Goal: Task Accomplishment & Management: Complete application form

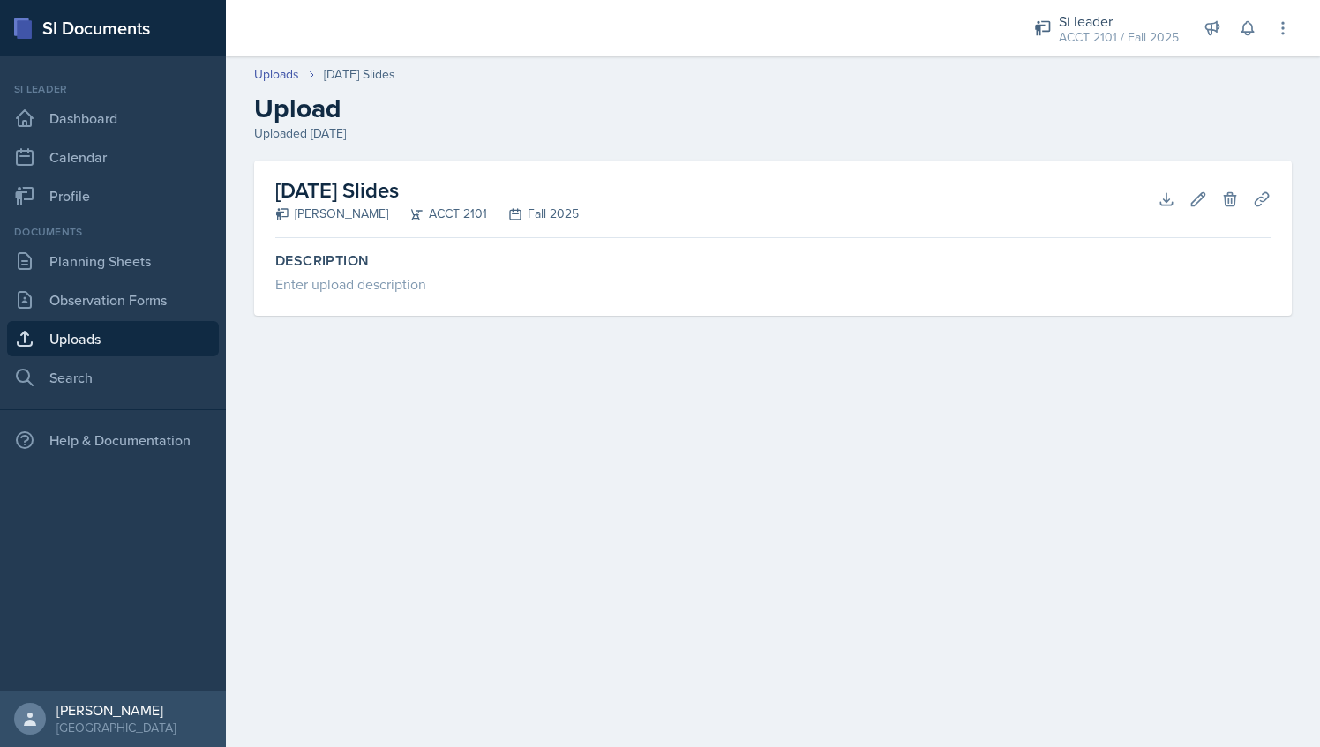
click at [125, 354] on link "Uploads" at bounding box center [113, 338] width 212 height 35
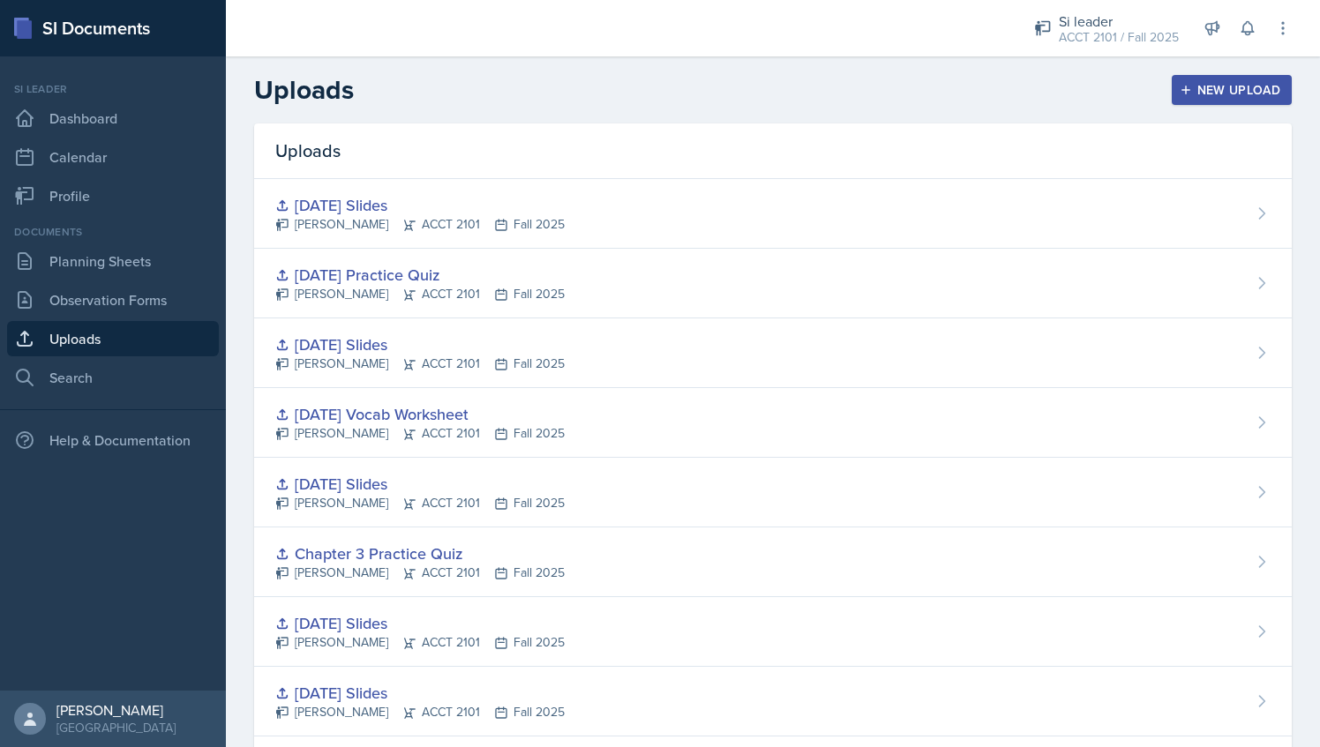
click at [1179, 93] on icon "button" at bounding box center [1185, 90] width 12 height 12
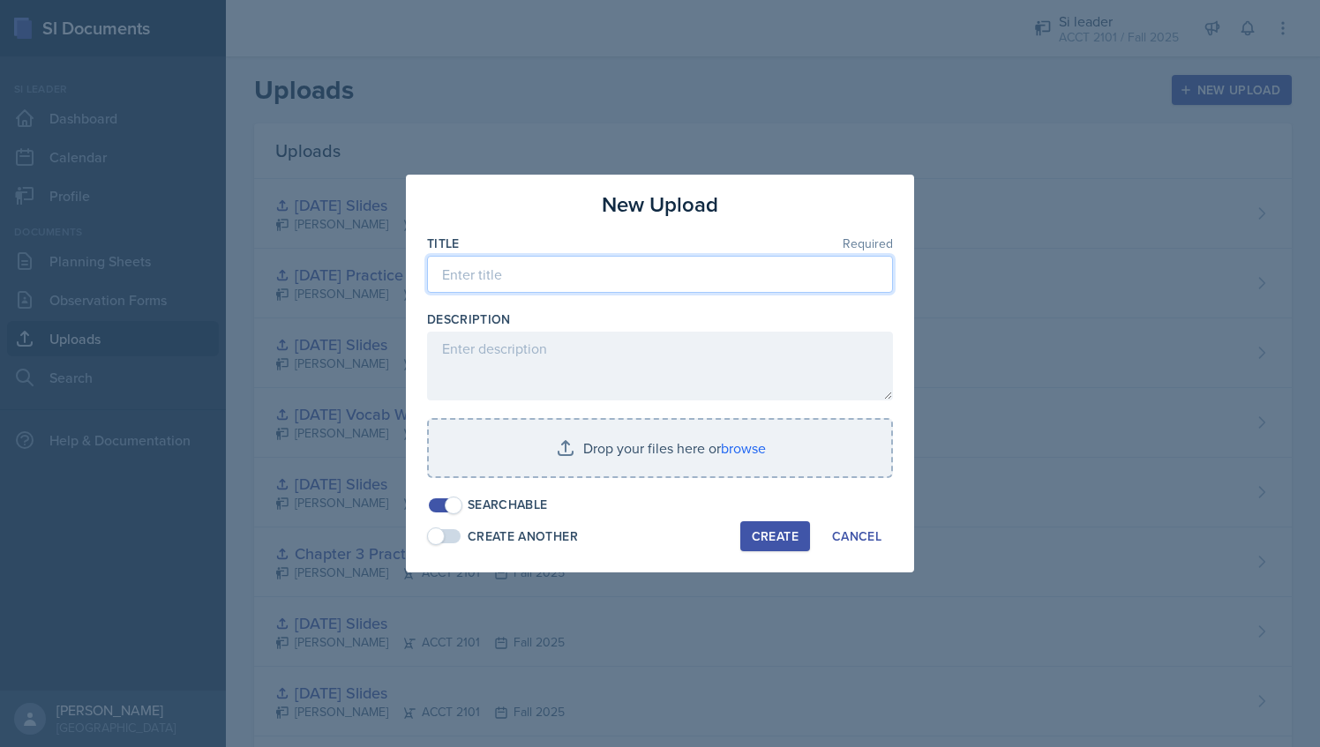
click at [706, 279] on input at bounding box center [660, 274] width 466 height 37
type input "[DATE] Group Practice Quiz"
click at [632, 416] on div "Title Required [DATE] Group Practice Quiz Description Drop your files here or b…" at bounding box center [660, 375] width 466 height 280
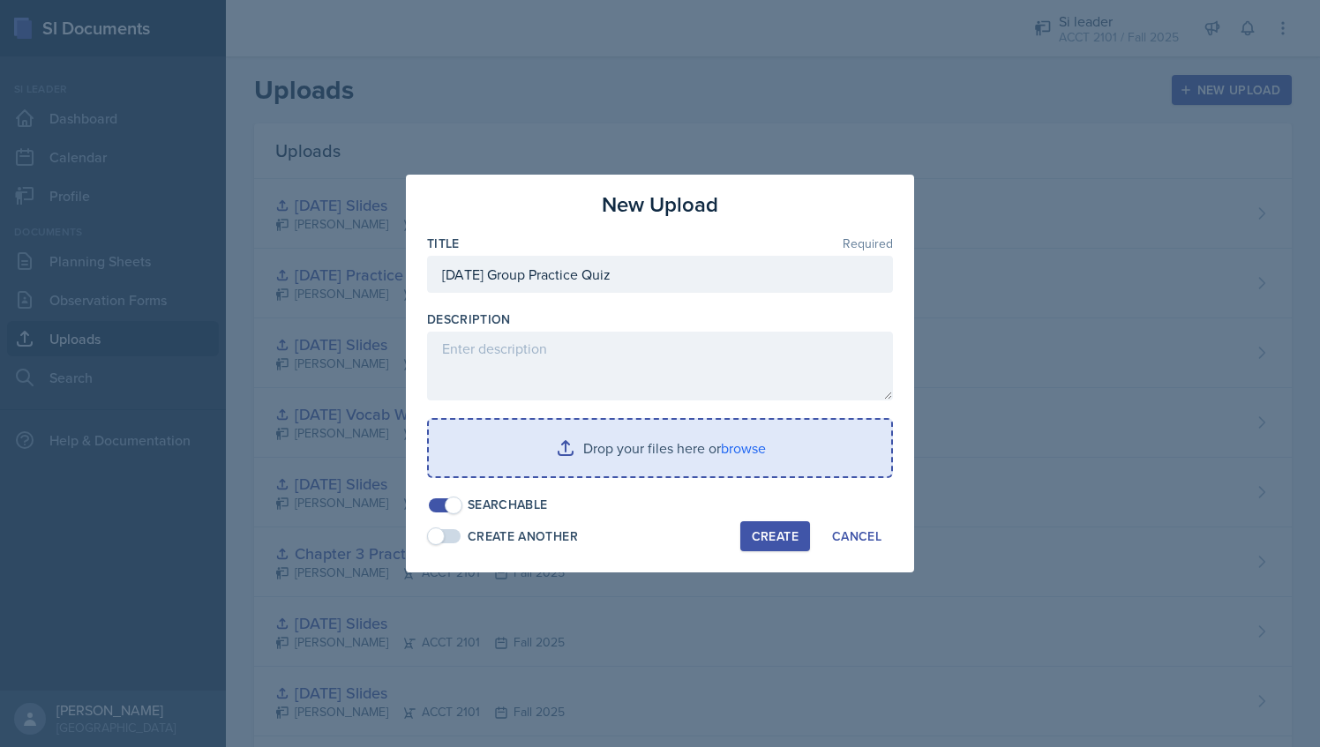
click at [626, 438] on input "file" at bounding box center [660, 448] width 462 height 56
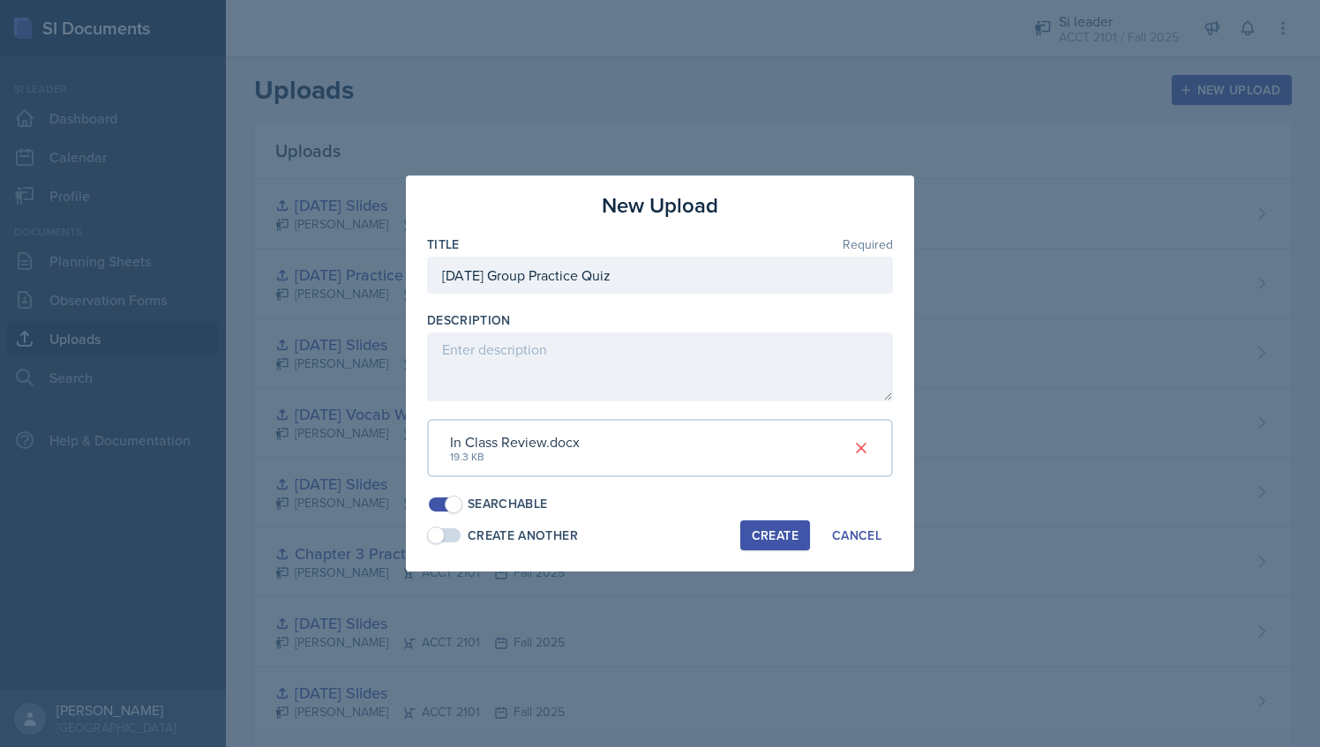
click at [772, 537] on div "Create" at bounding box center [775, 535] width 47 height 14
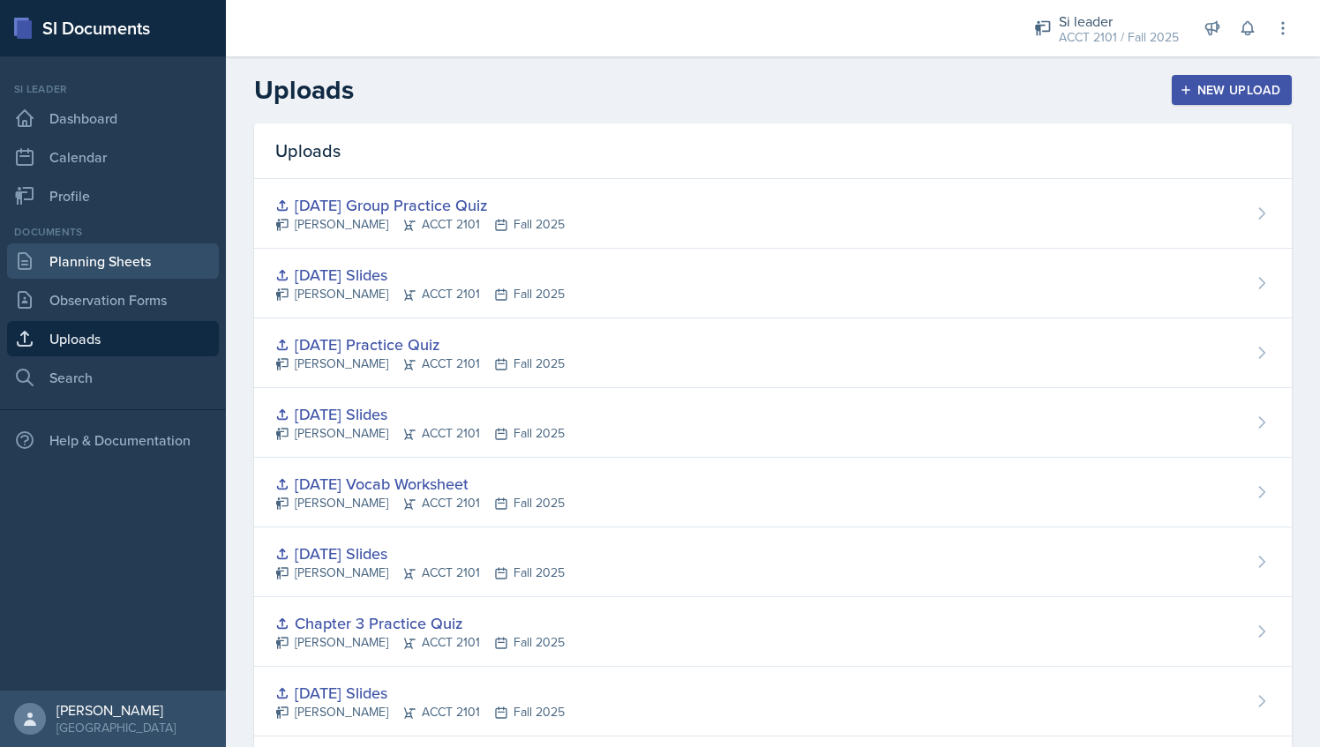
click at [134, 243] on link "Planning Sheets" at bounding box center [113, 260] width 212 height 35
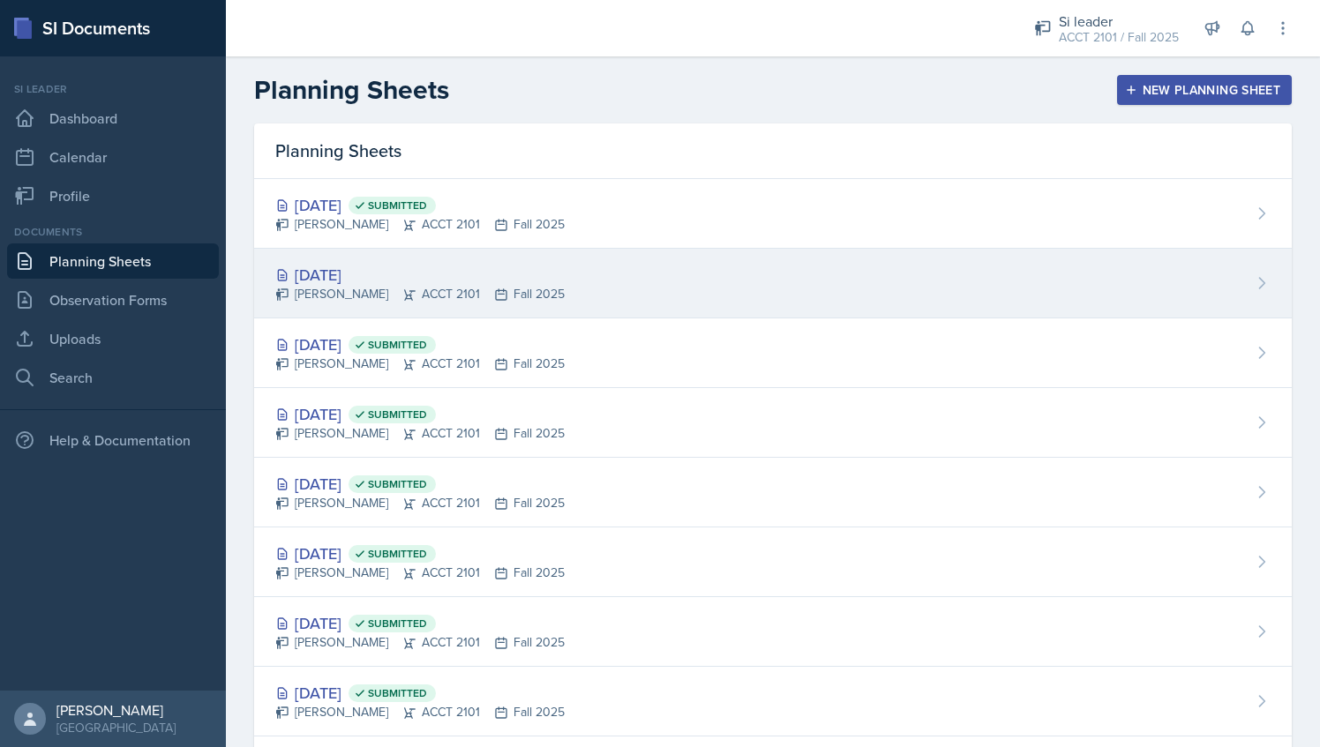
click at [378, 277] on div "[DATE]" at bounding box center [419, 275] width 289 height 24
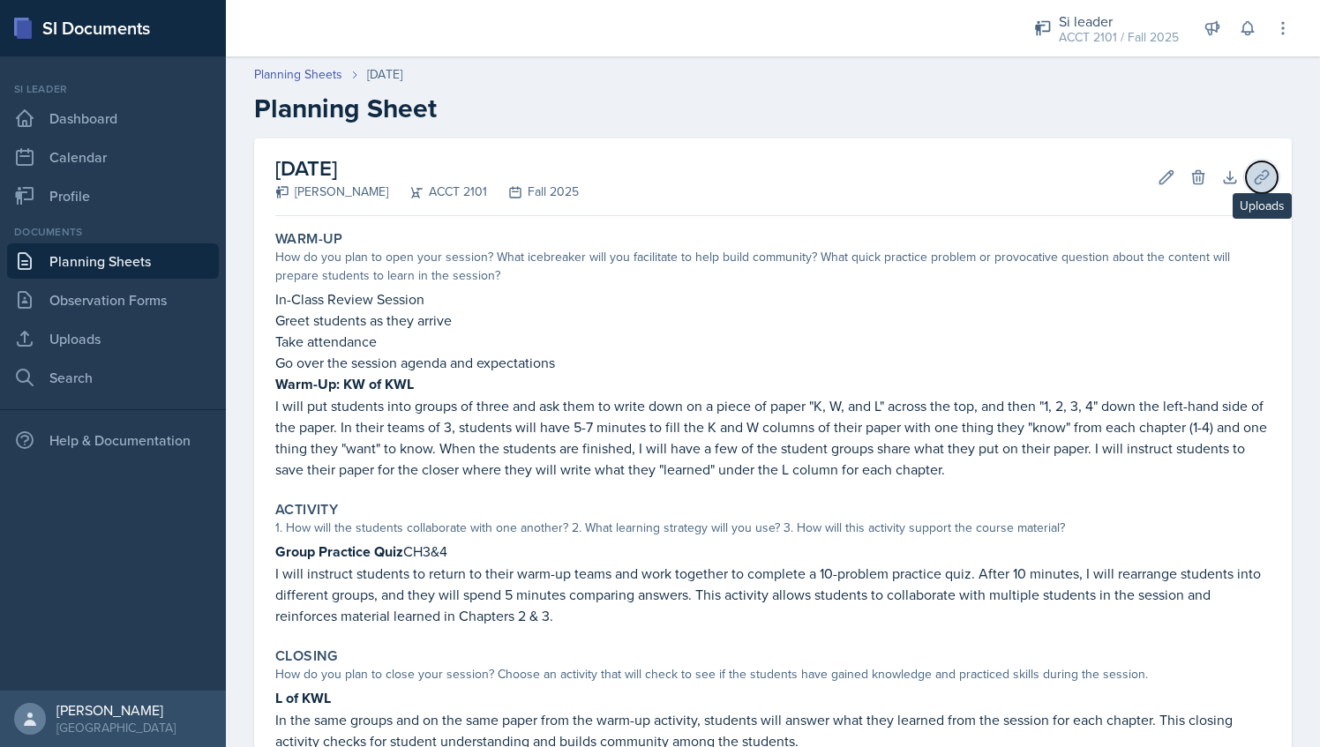
click at [1259, 175] on button "Uploads" at bounding box center [1261, 177] width 32 height 32
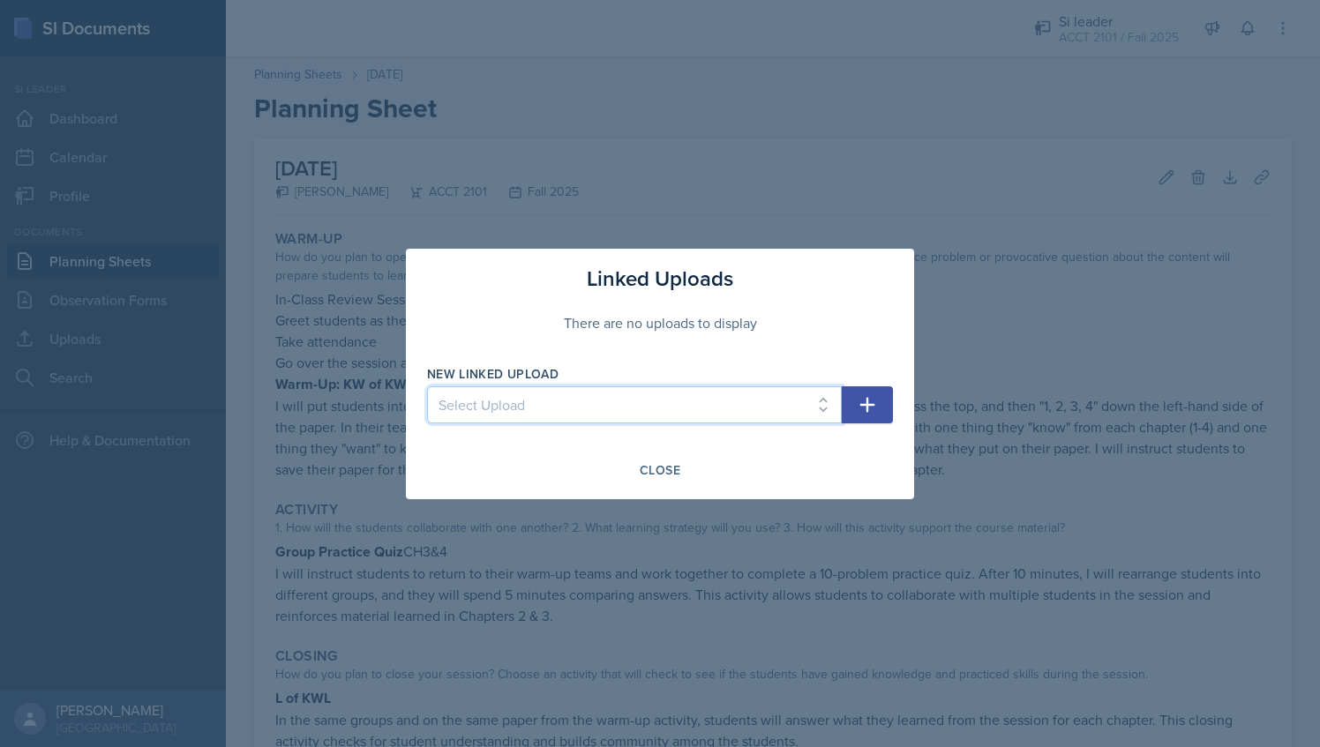
click at [714, 409] on select "Select Upload [DATE] Slides - Chapter 1 [DATE] Slides Chapter 1 [DATE] Slides […" at bounding box center [634, 404] width 415 height 37
select select "523db011-345a-436b-a82e-5f4be25681ce"
click at [427, 386] on select "Select Upload [DATE] Slides - Chapter 1 [DATE] Slides Chapter 1 [DATE] Slides […" at bounding box center [634, 404] width 415 height 37
click at [883, 404] on button "button" at bounding box center [867, 404] width 51 height 37
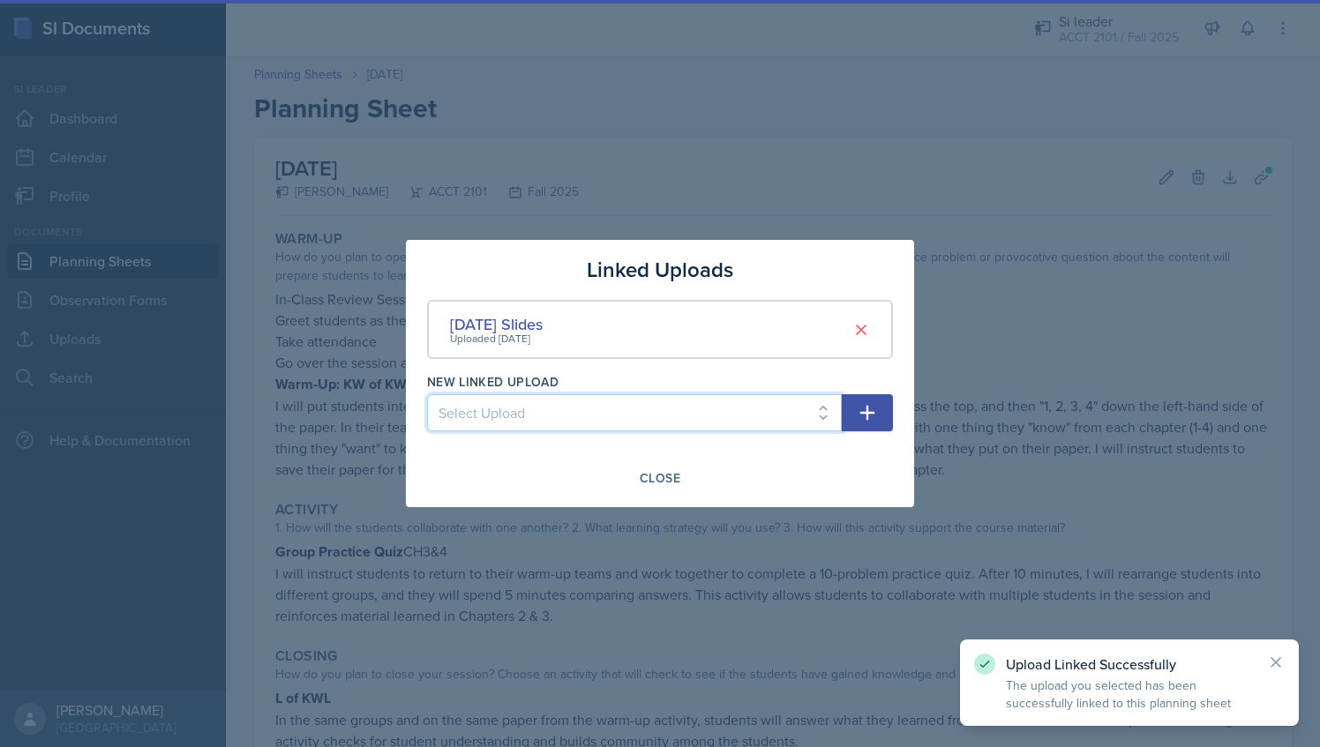
click at [751, 411] on select "Select Upload [DATE] Slides - Chapter 1 [DATE] Slides Chapter 1 [DATE] Slides […" at bounding box center [634, 412] width 415 height 37
select select "b7269c98-3312-4761-b268-ee496f0ebc9d"
click at [427, 394] on select "Select Upload [DATE] Slides - Chapter 1 [DATE] Slides Chapter 1 [DATE] Slides […" at bounding box center [634, 412] width 415 height 37
click at [845, 407] on button "button" at bounding box center [867, 412] width 51 height 37
select select
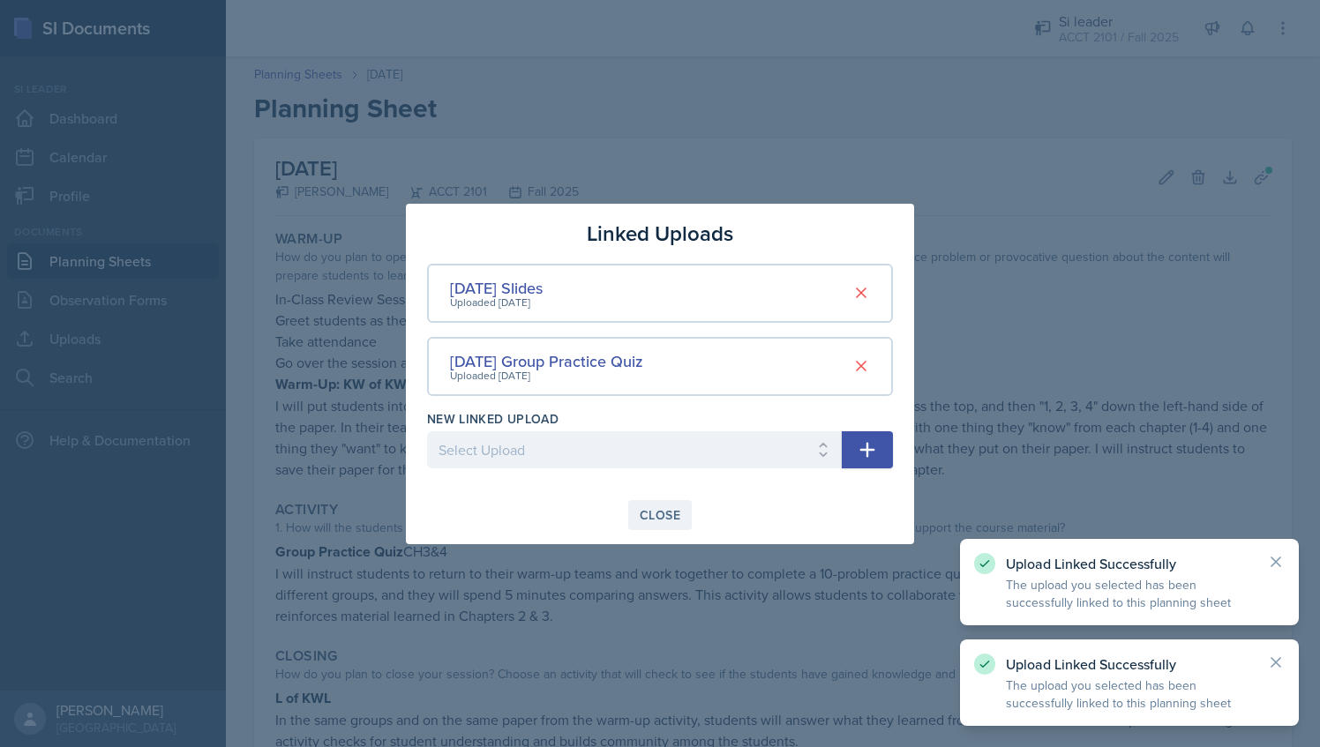
click at [690, 521] on button "Close" at bounding box center [660, 515] width 64 height 30
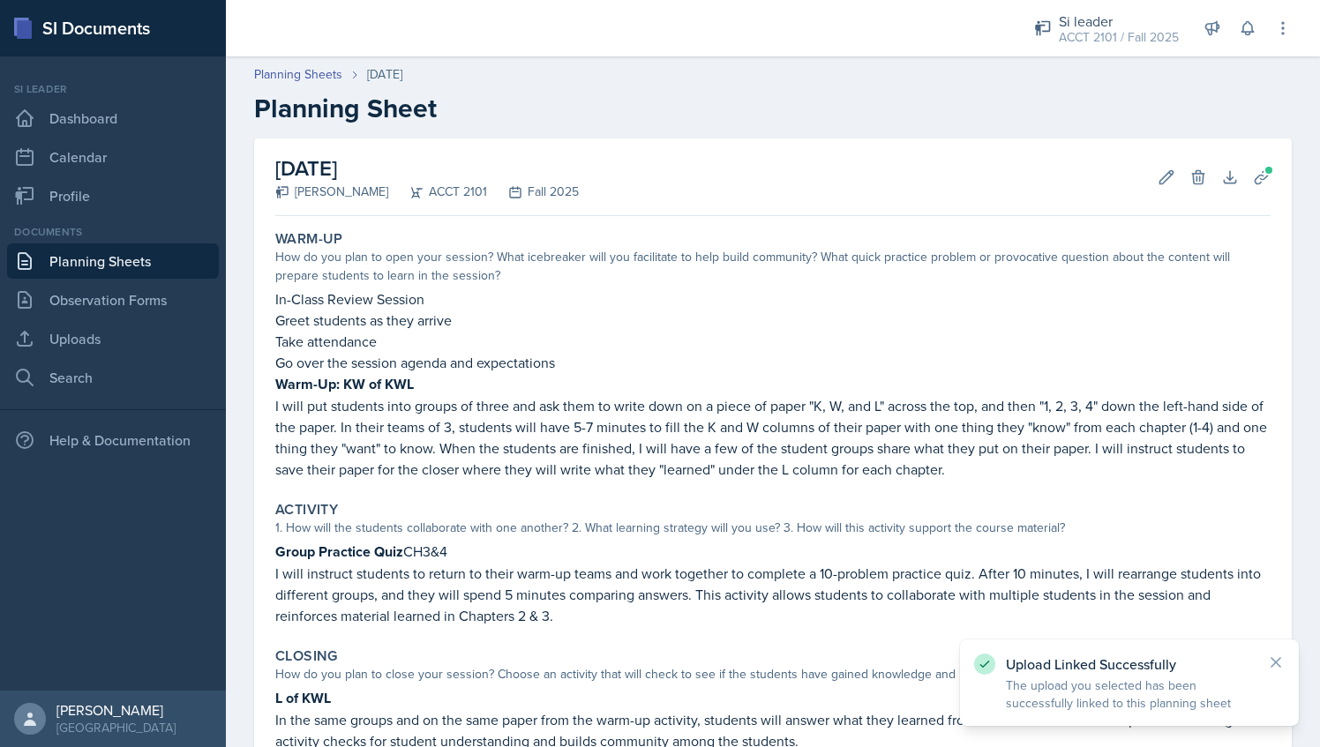
scroll to position [206, 0]
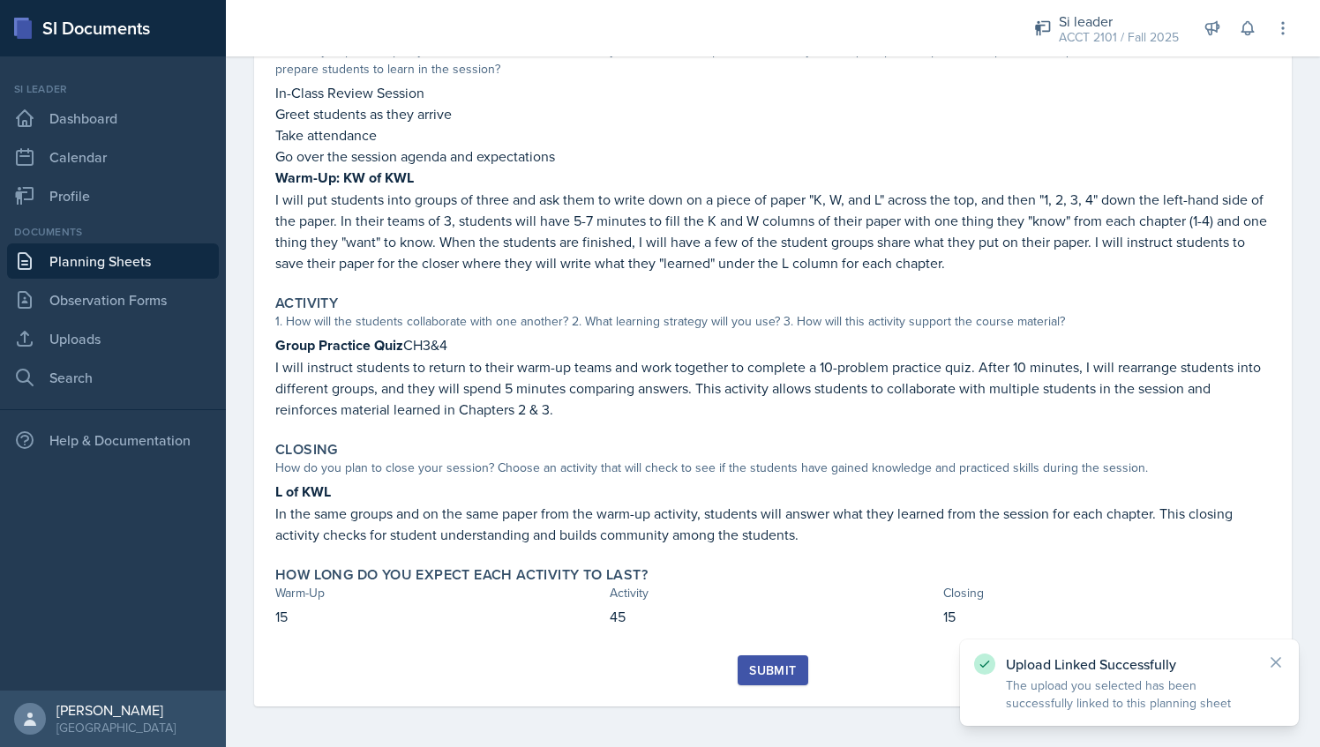
click at [772, 666] on div "Submit" at bounding box center [772, 670] width 47 height 14
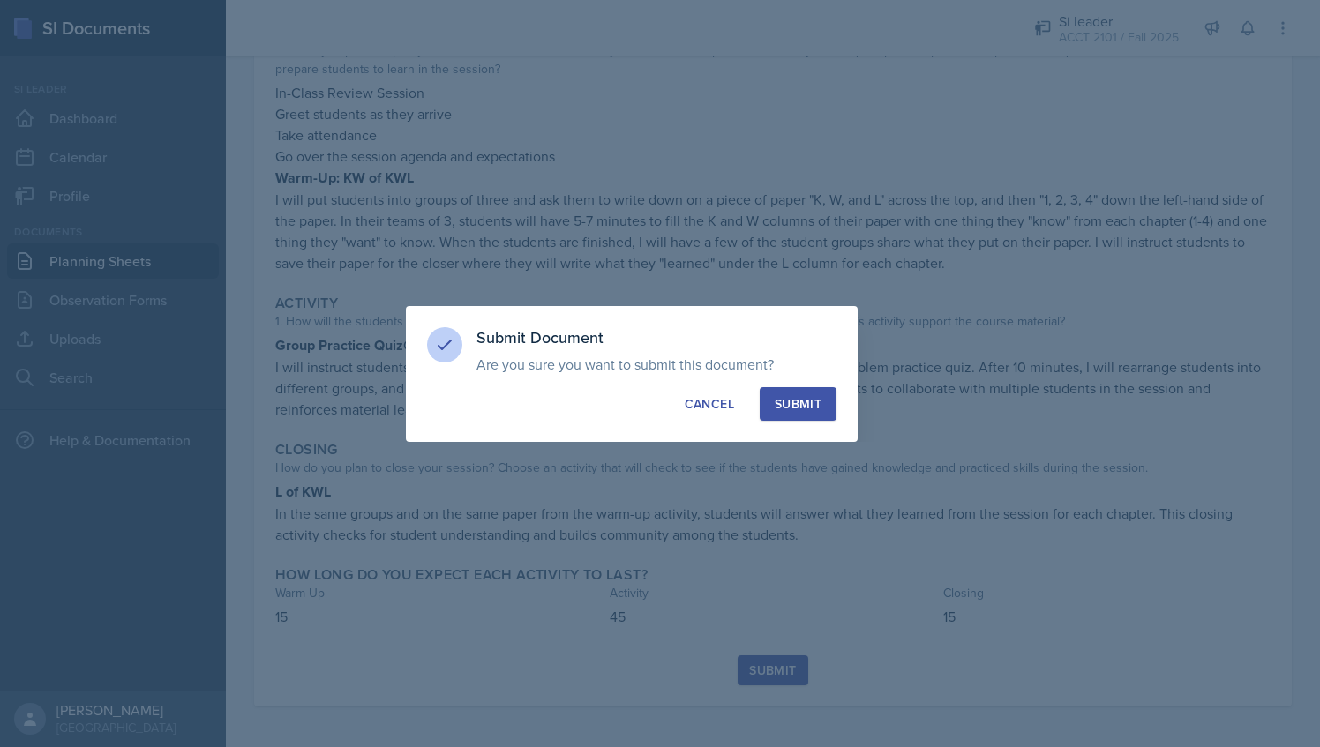
click at [820, 407] on div "Submit" at bounding box center [797, 404] width 47 height 18
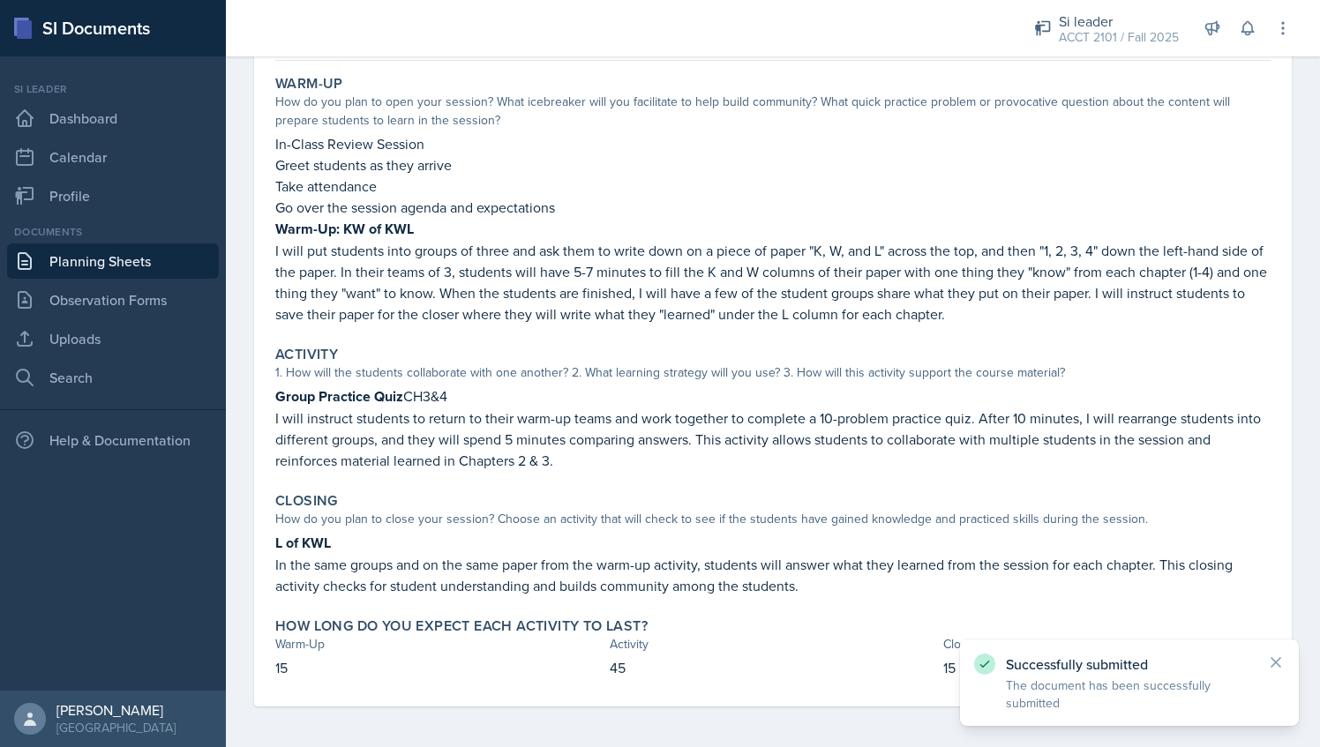
scroll to position [0, 0]
